Goal: Task Accomplishment & Management: Manage account settings

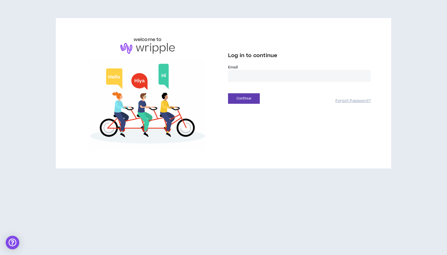
click at [245, 77] on input "email" at bounding box center [299, 76] width 143 height 12
type input "**********"
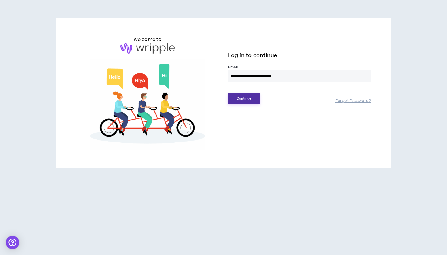
click at [244, 101] on button "Continue" at bounding box center [244, 98] width 32 height 10
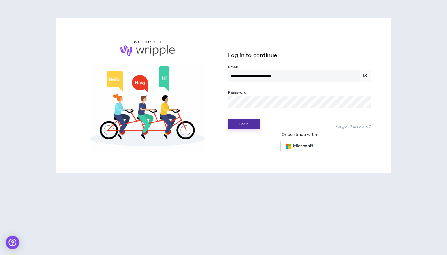
click at [250, 125] on button "Login" at bounding box center [244, 124] width 32 height 10
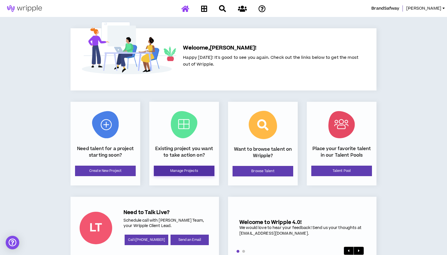
click at [188, 170] on link "Manage Projects" at bounding box center [184, 171] width 61 height 10
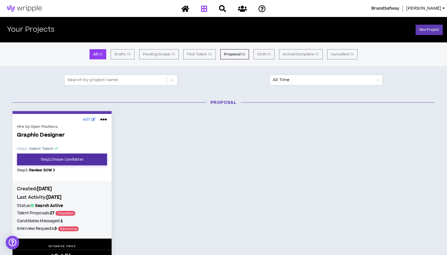
click at [65, 159] on link "Step 2 . Choose Candidates" at bounding box center [62, 160] width 90 height 12
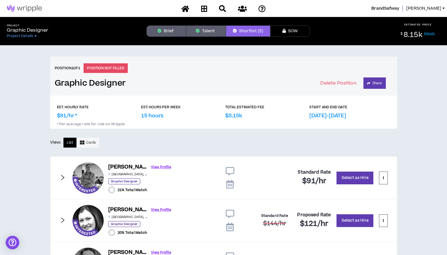
click at [243, 32] on button "Shortlist (5)" at bounding box center [248, 30] width 44 height 11
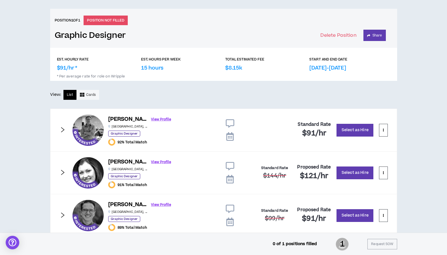
scroll to position [48, 0]
click at [151, 162] on link "View Profile" at bounding box center [161, 162] width 20 height 10
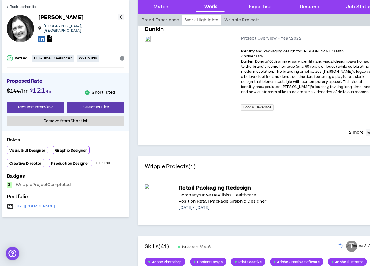
scroll to position [470, 0]
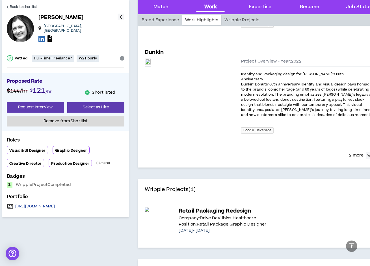
click at [52, 204] on link "[URL][DOMAIN_NAME]" at bounding box center [35, 206] width 40 height 5
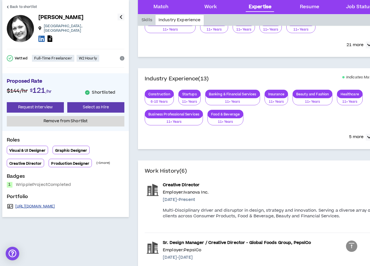
scroll to position [795, 0]
